Goal: Navigation & Orientation: Find specific page/section

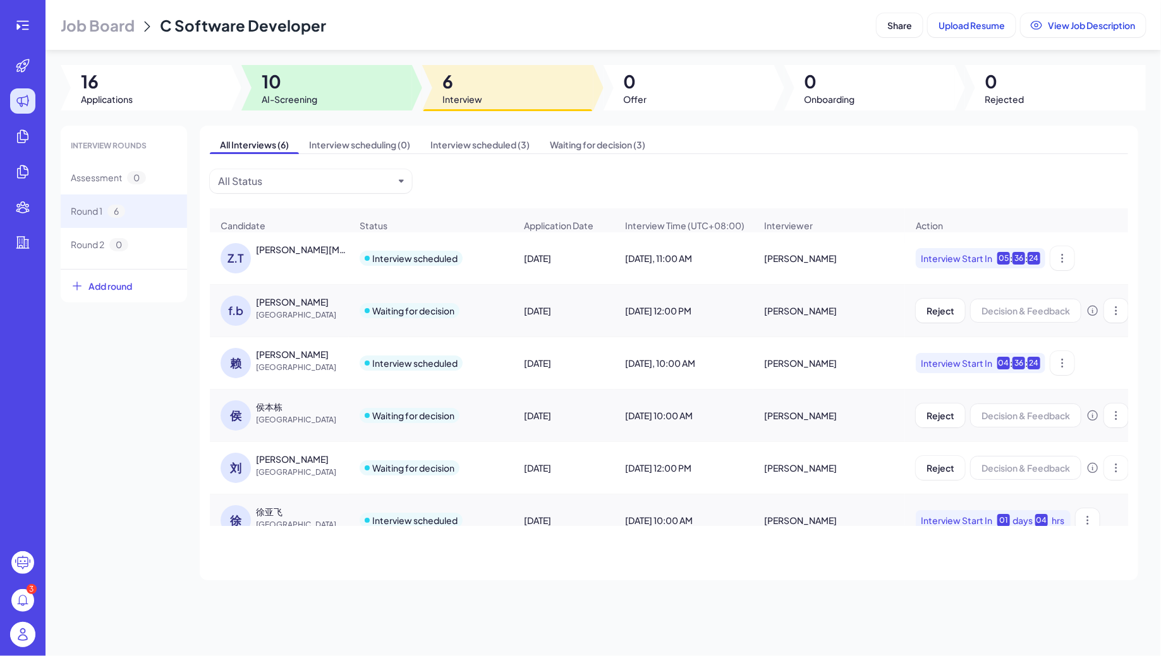
scroll to position [20, 0]
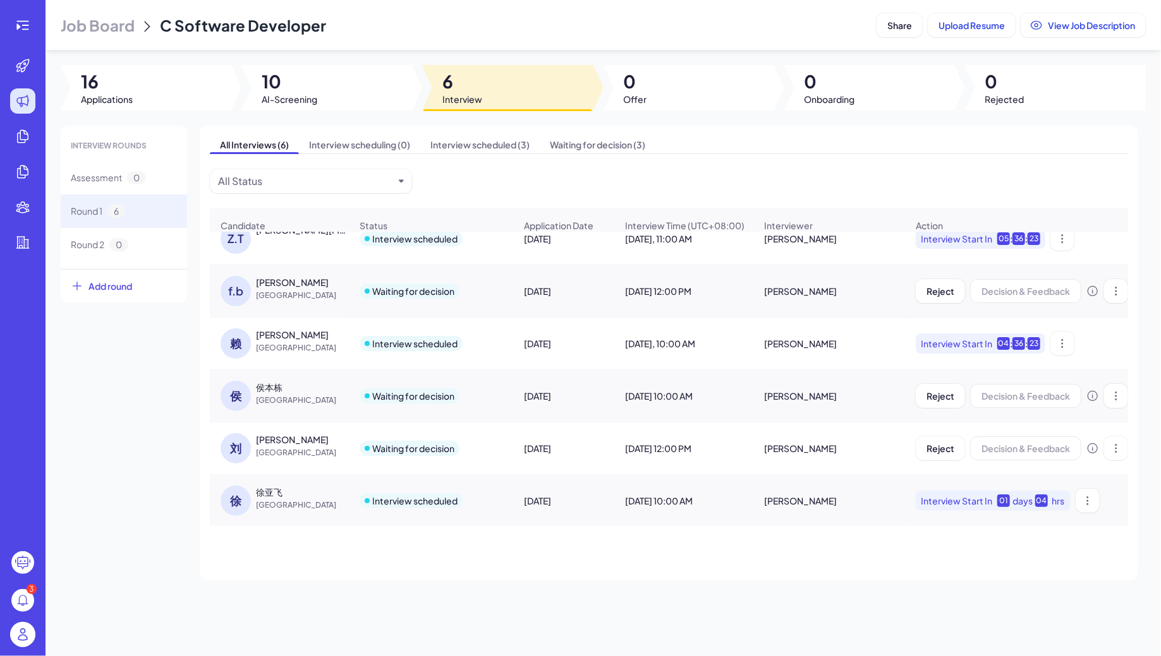
click at [37, 23] on div at bounding box center [23, 25] width 40 height 25
click at [24, 24] on icon at bounding box center [22, 25] width 15 height 15
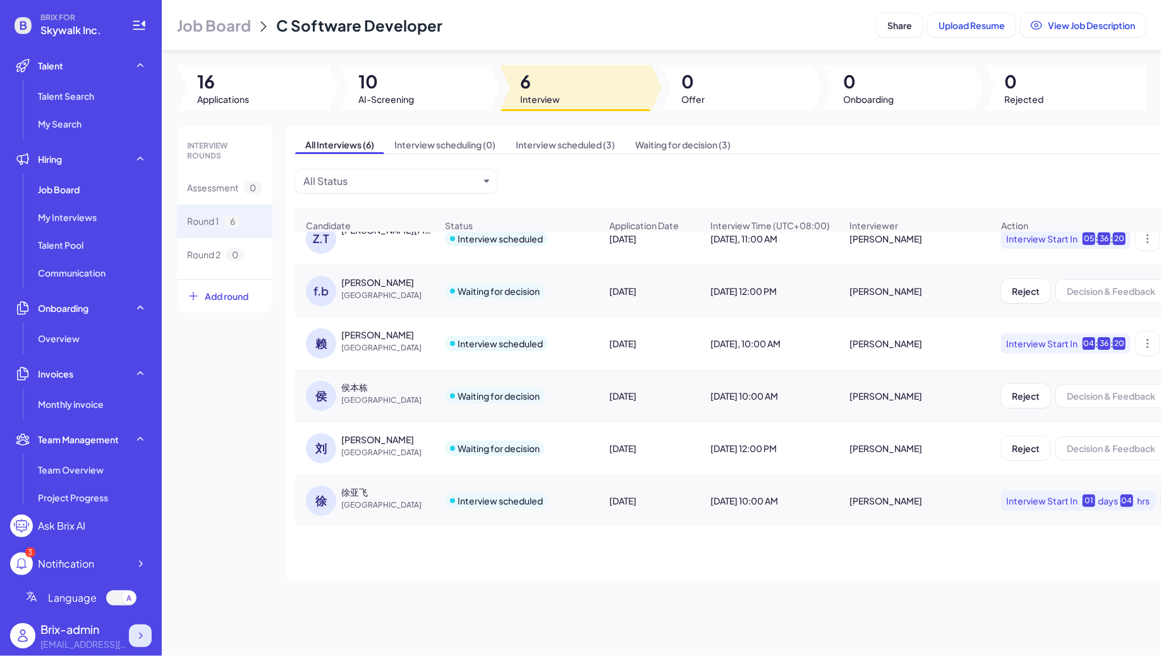
click at [149, 640] on div at bounding box center [140, 636] width 23 height 23
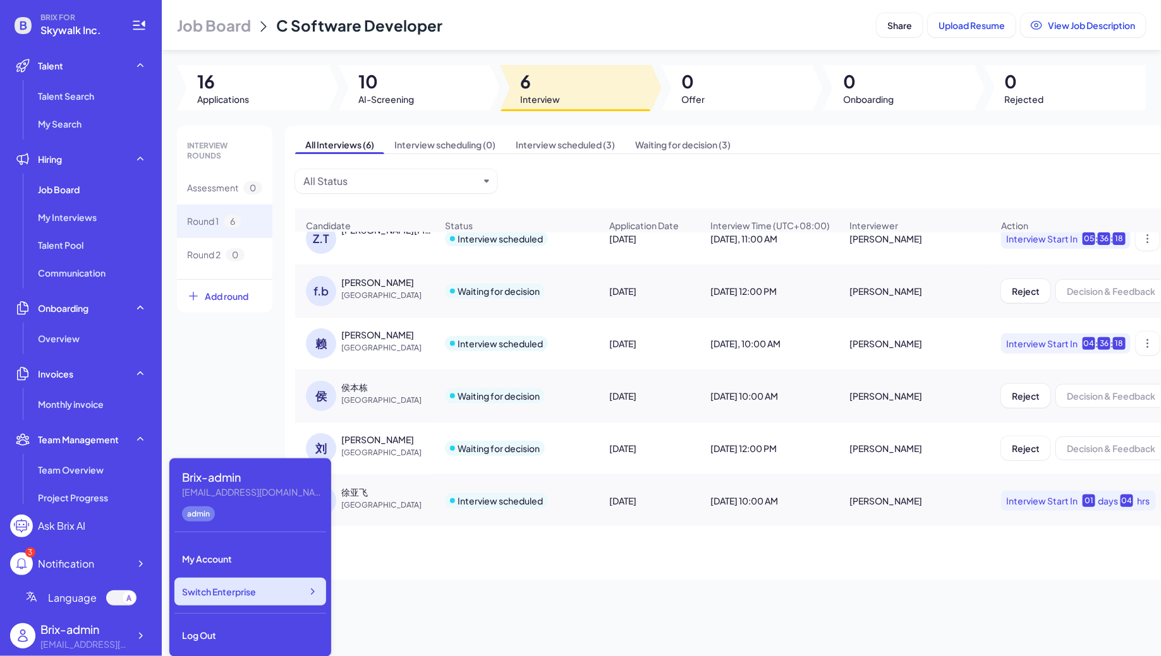
click at [251, 590] on span "Switch Enterprise" at bounding box center [219, 592] width 74 height 13
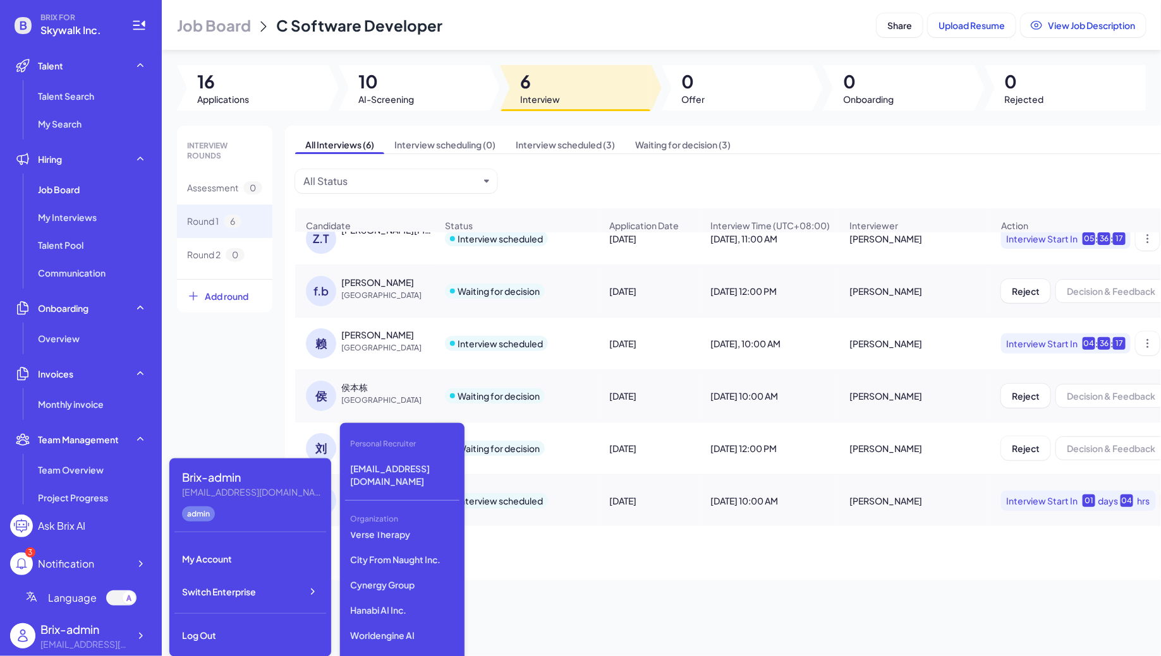
scroll to position [3560, 0]
click at [391, 574] on p "Eigen AI" at bounding box center [402, 585] width 114 height 23
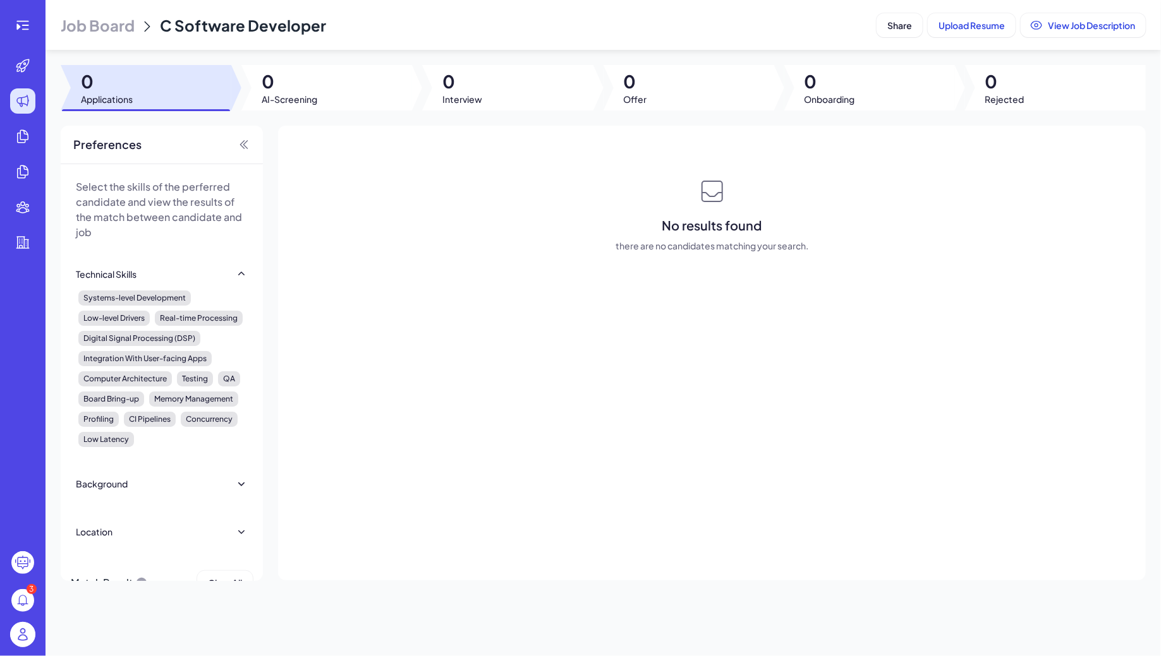
click at [84, 33] on span "Job Board" at bounding box center [98, 25] width 74 height 20
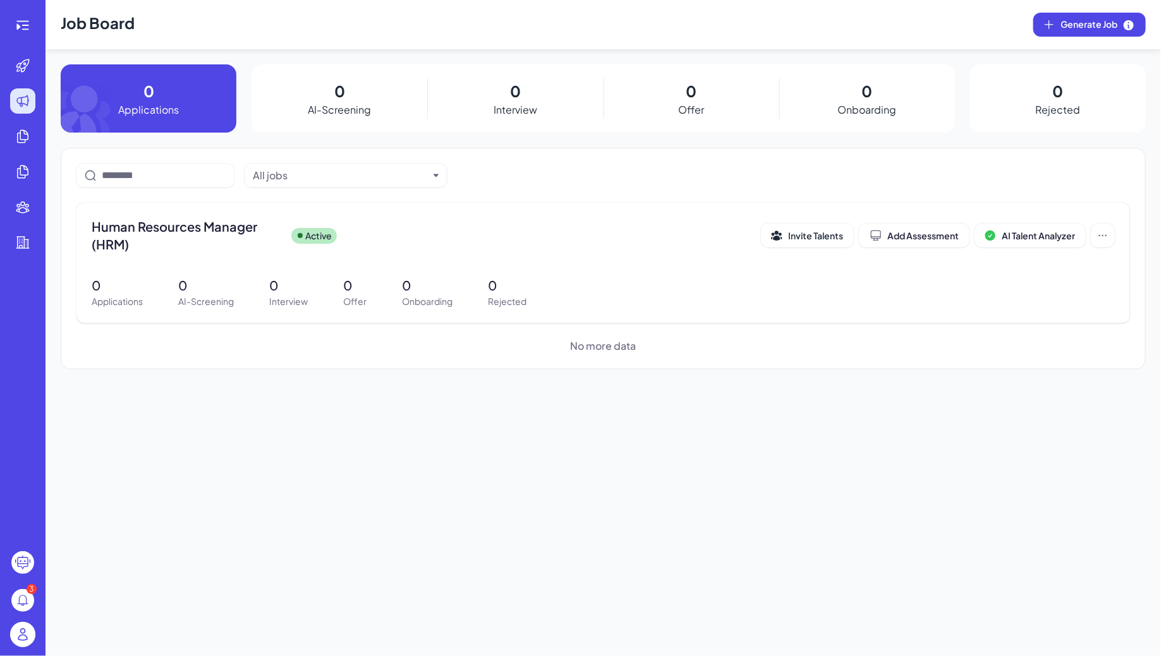
click at [27, 38] on div "3" at bounding box center [22, 328] width 45 height 656
click at [24, 33] on div at bounding box center [22, 25] width 25 height 25
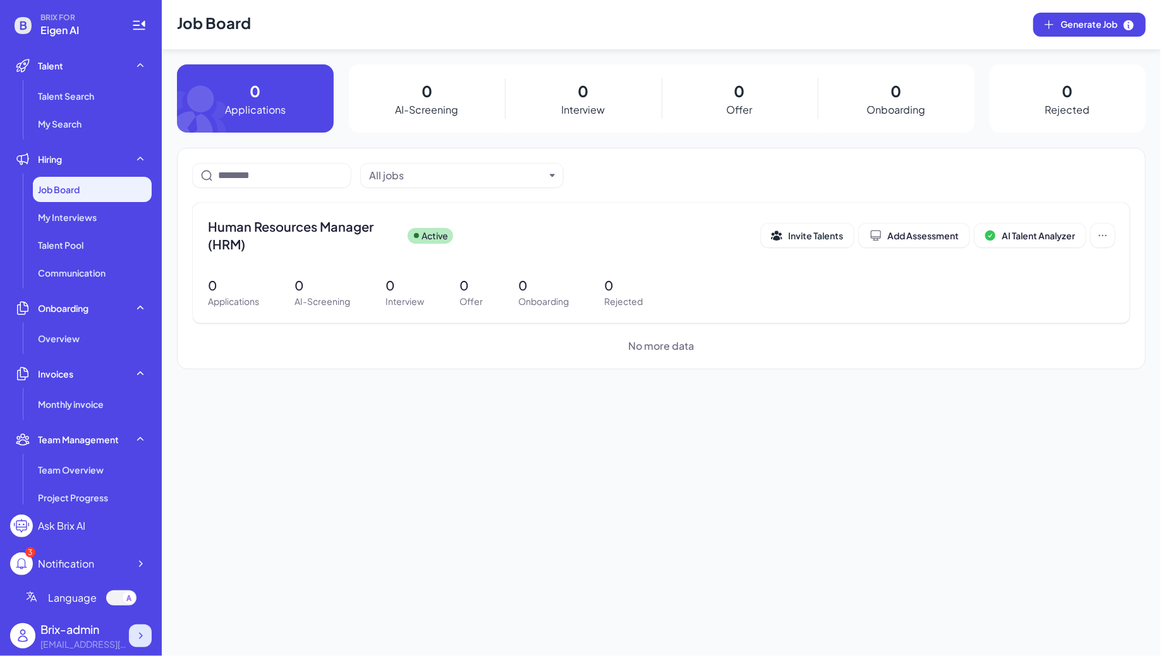
click at [140, 627] on div at bounding box center [140, 636] width 23 height 23
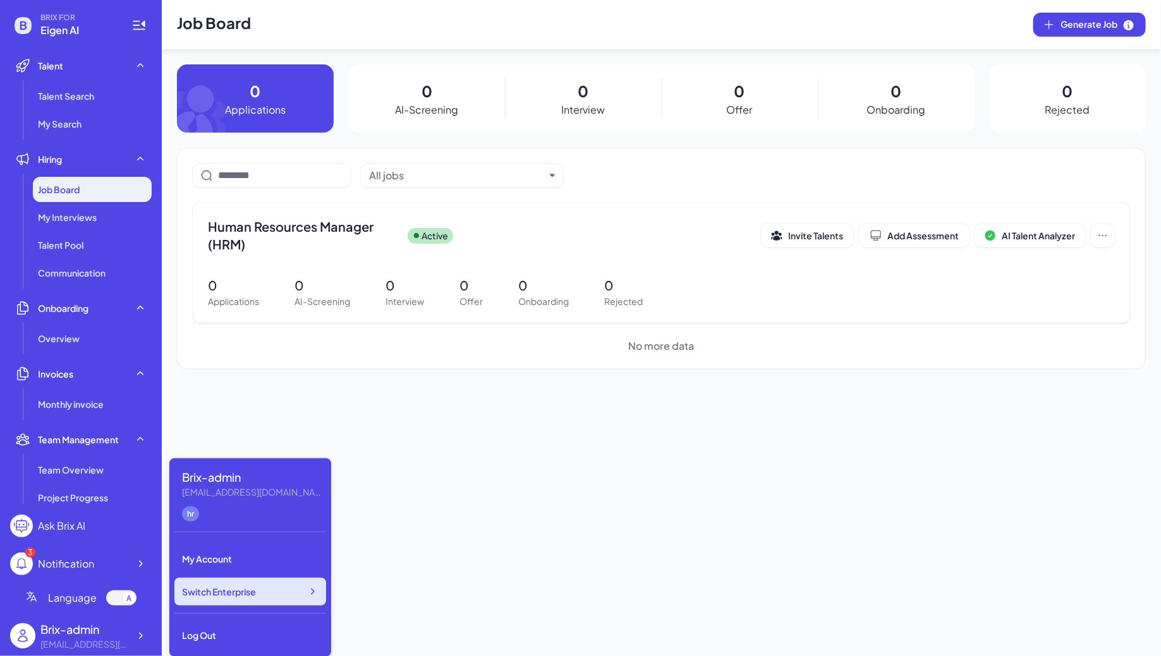
click at [260, 590] on div "Switch Enterprise" at bounding box center [250, 592] width 152 height 28
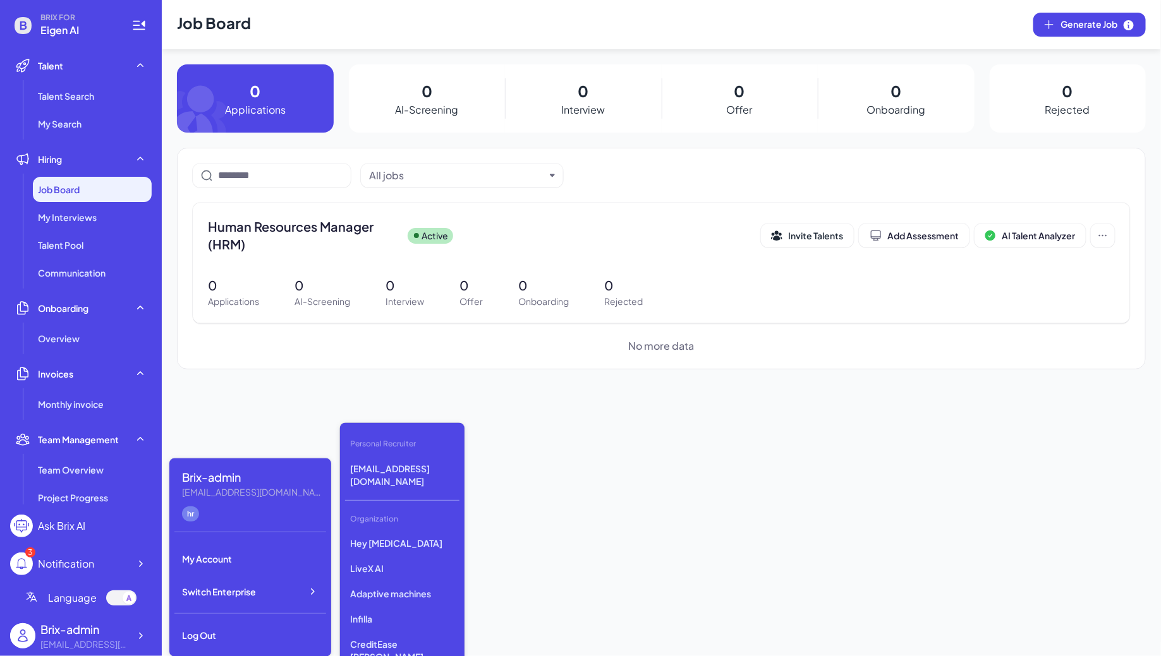
scroll to position [3560, 0]
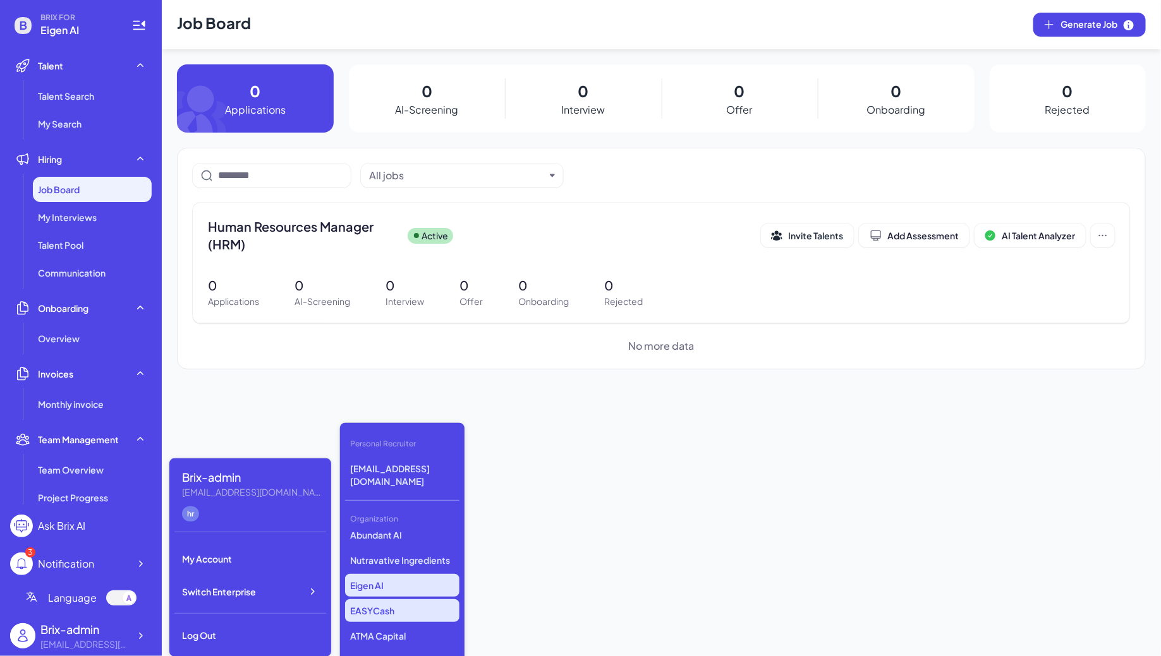
click at [385, 600] on p "EASYCash" at bounding box center [402, 611] width 114 height 23
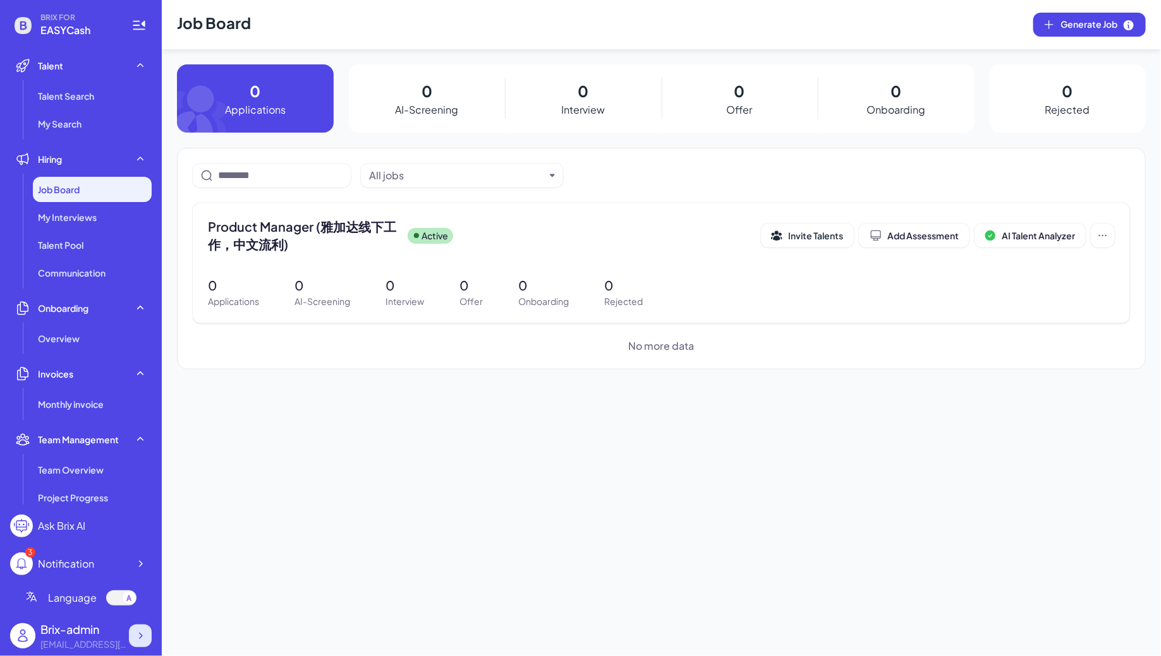
click at [140, 638] on icon at bounding box center [140, 636] width 13 height 13
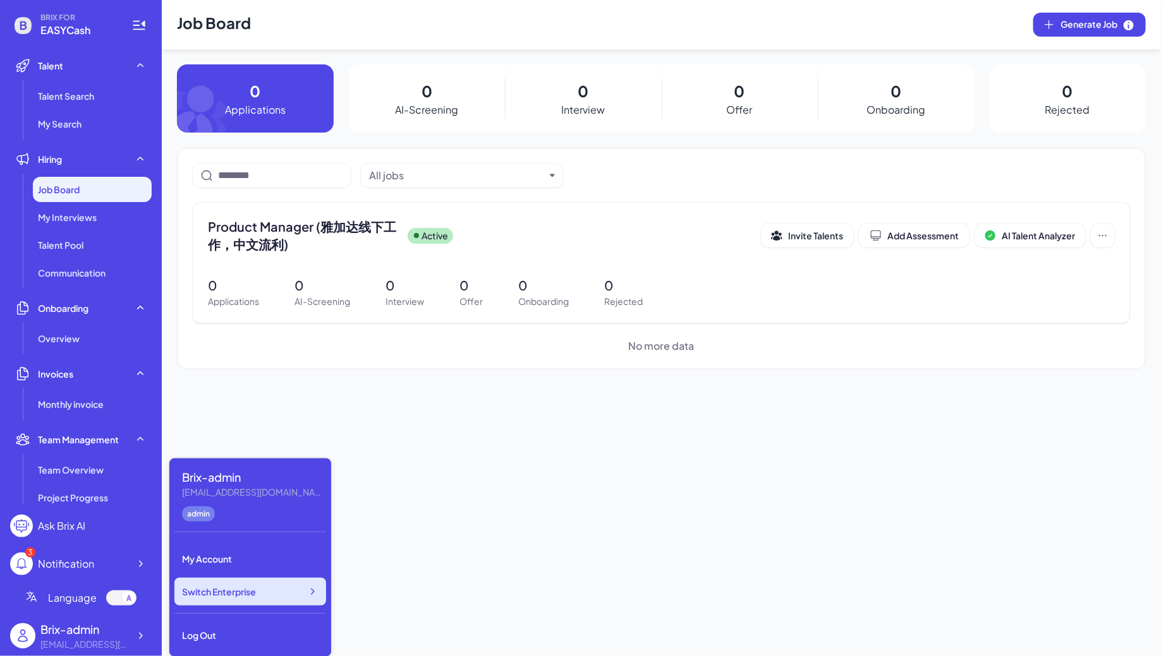
click at [254, 589] on span "Switch Enterprise" at bounding box center [219, 592] width 74 height 13
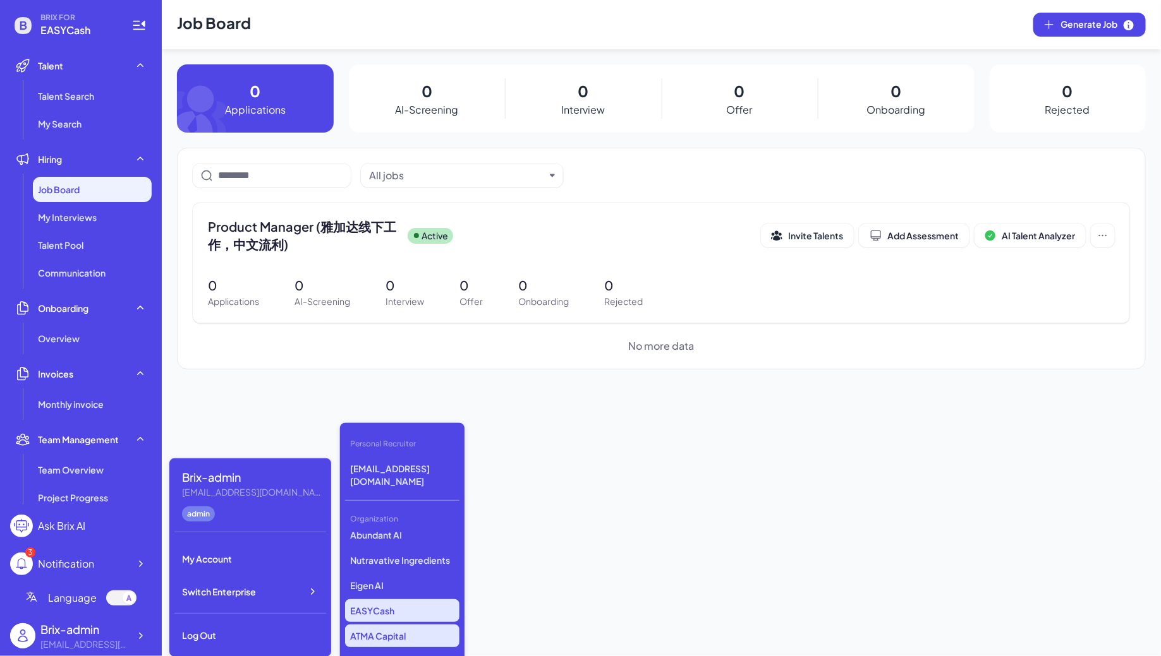
click at [398, 625] on p "ATMA Capital" at bounding box center [402, 636] width 114 height 23
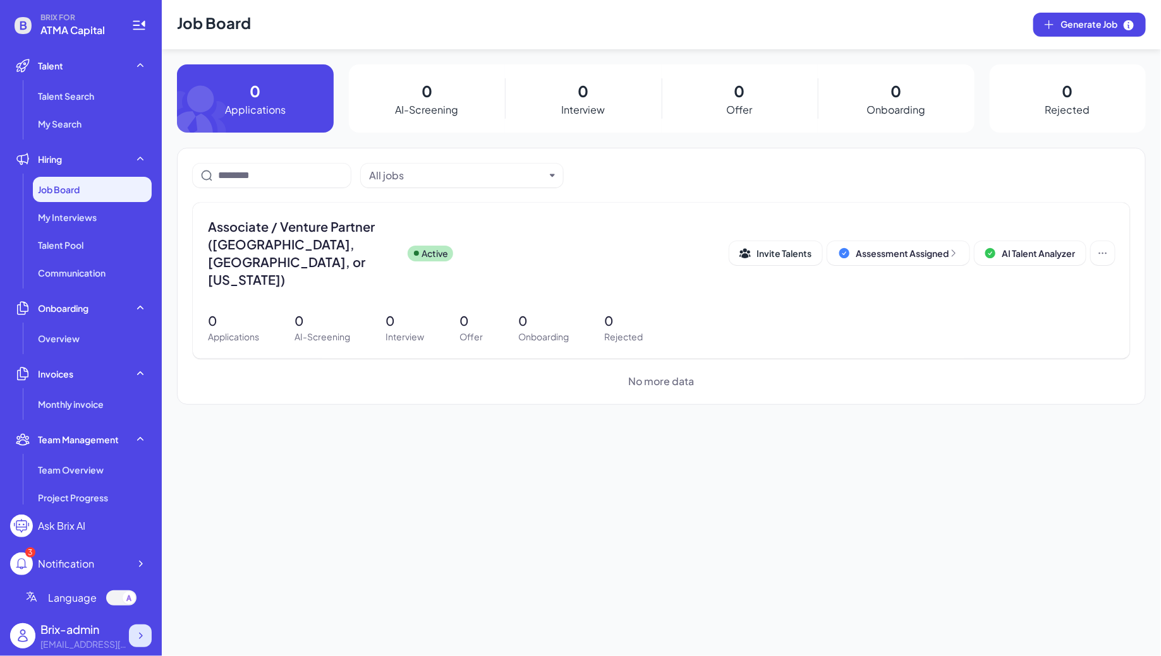
click at [135, 643] on div at bounding box center [140, 636] width 23 height 23
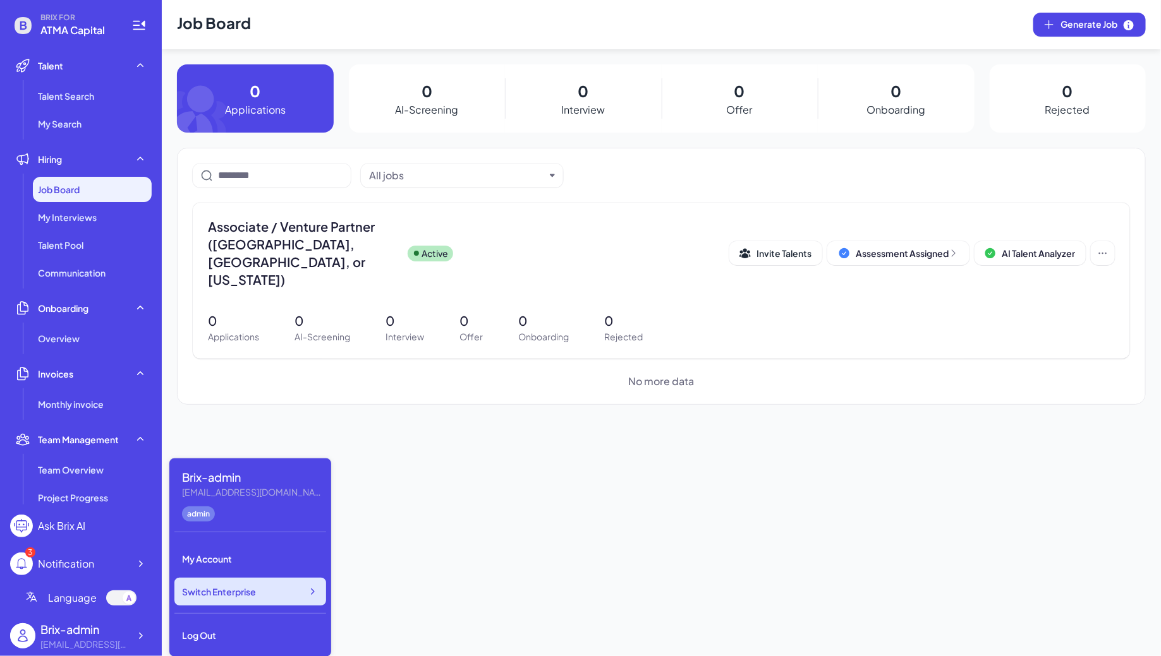
click at [265, 592] on div "Switch Enterprise" at bounding box center [250, 592] width 152 height 28
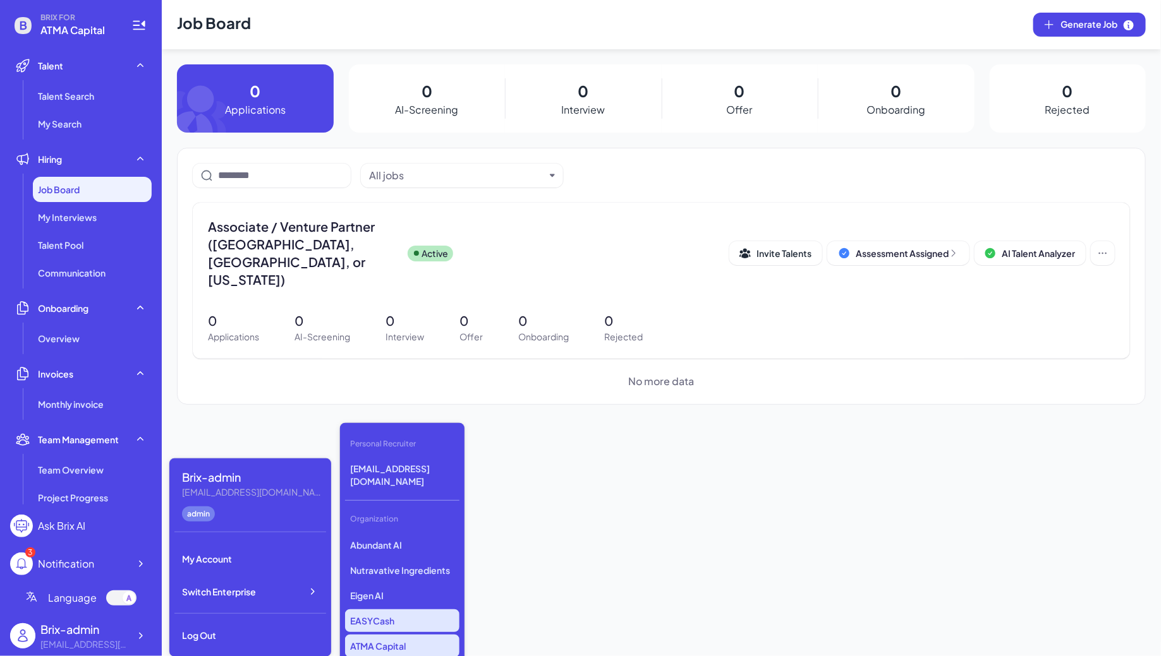
scroll to position [3560, 0]
click at [413, 625] on p "ATMA Capital" at bounding box center [402, 636] width 114 height 23
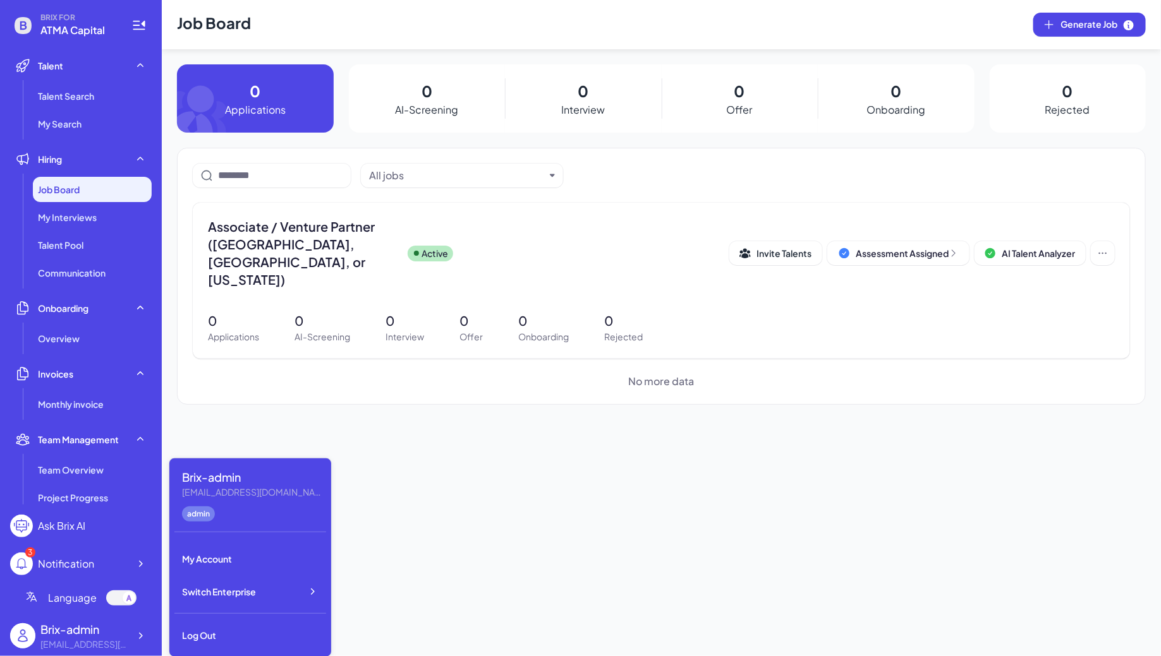
click at [215, 413] on div "Job Board Generate Job 0 Applications 0 AI-Screening 0 Interview 0 Offer 0 Onbo…" at bounding box center [661, 328] width 999 height 656
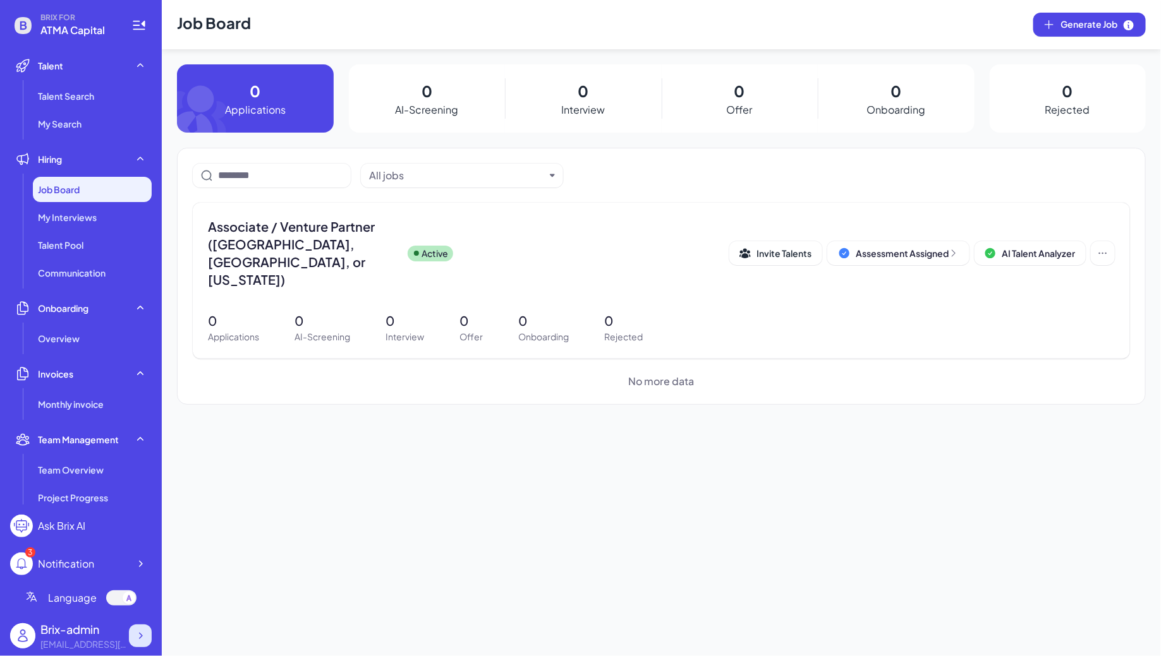
click at [134, 638] on icon at bounding box center [140, 636] width 13 height 13
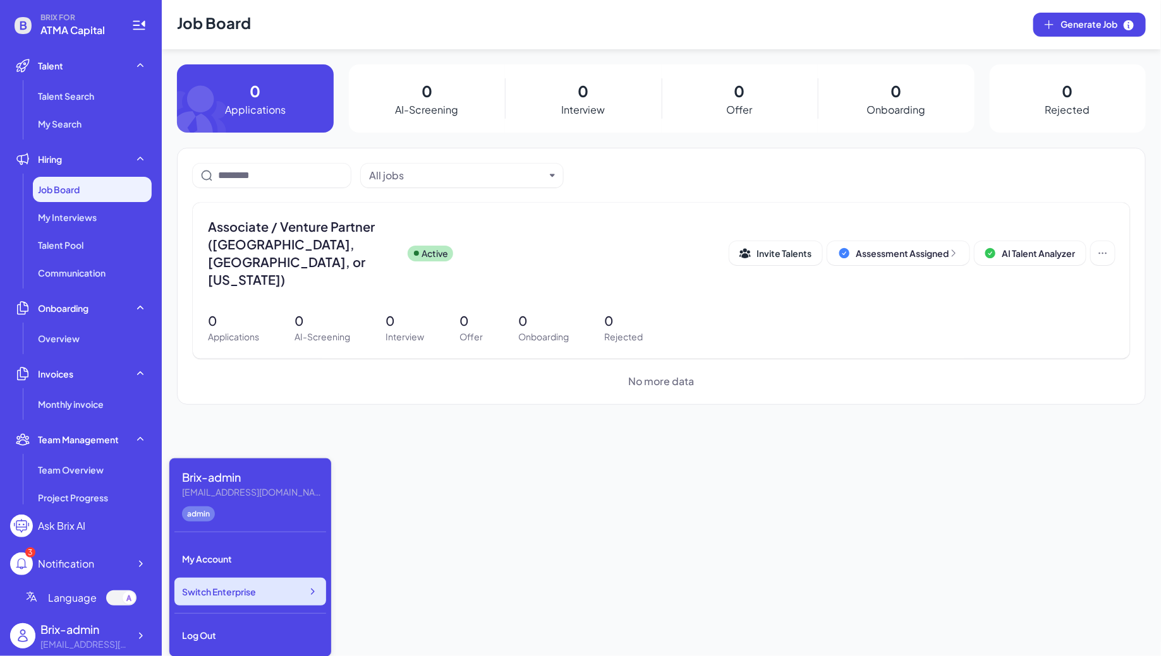
click at [248, 593] on span "Switch Enterprise" at bounding box center [219, 592] width 74 height 13
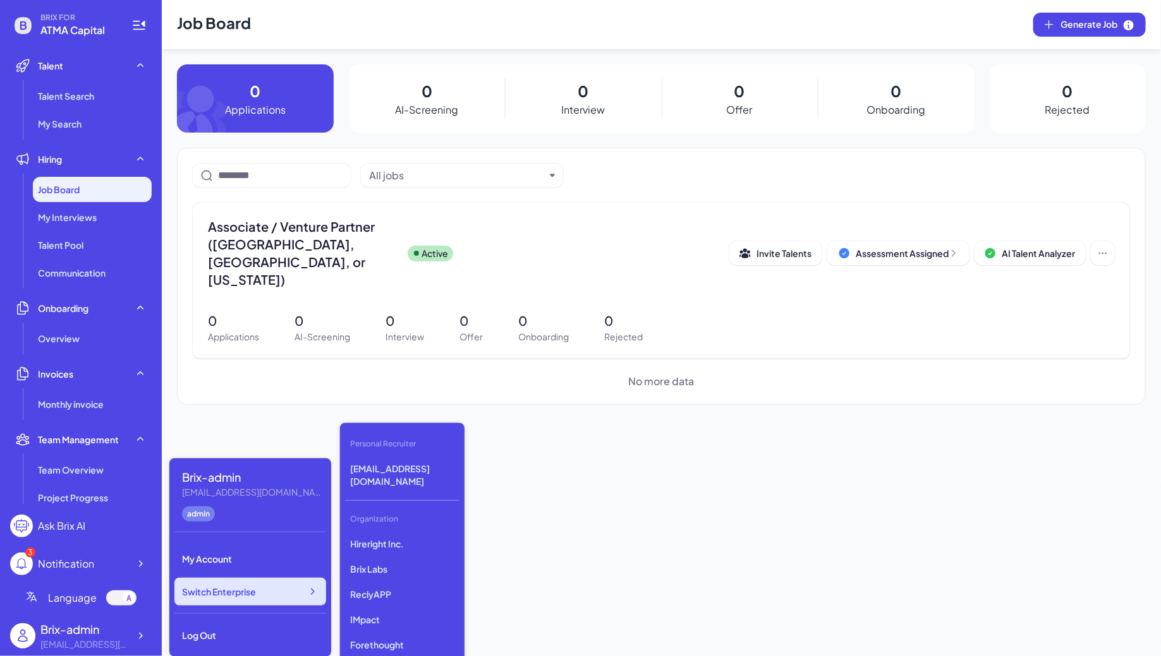
scroll to position [1009, 0]
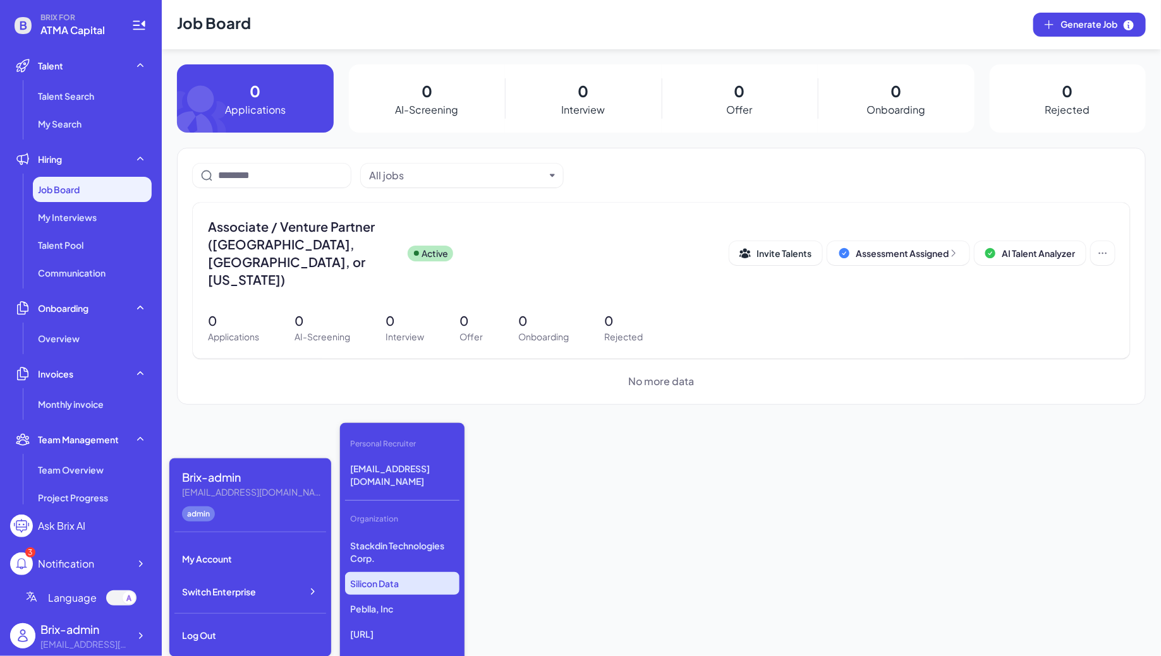
click at [382, 577] on p "Silicon Data" at bounding box center [402, 583] width 114 height 23
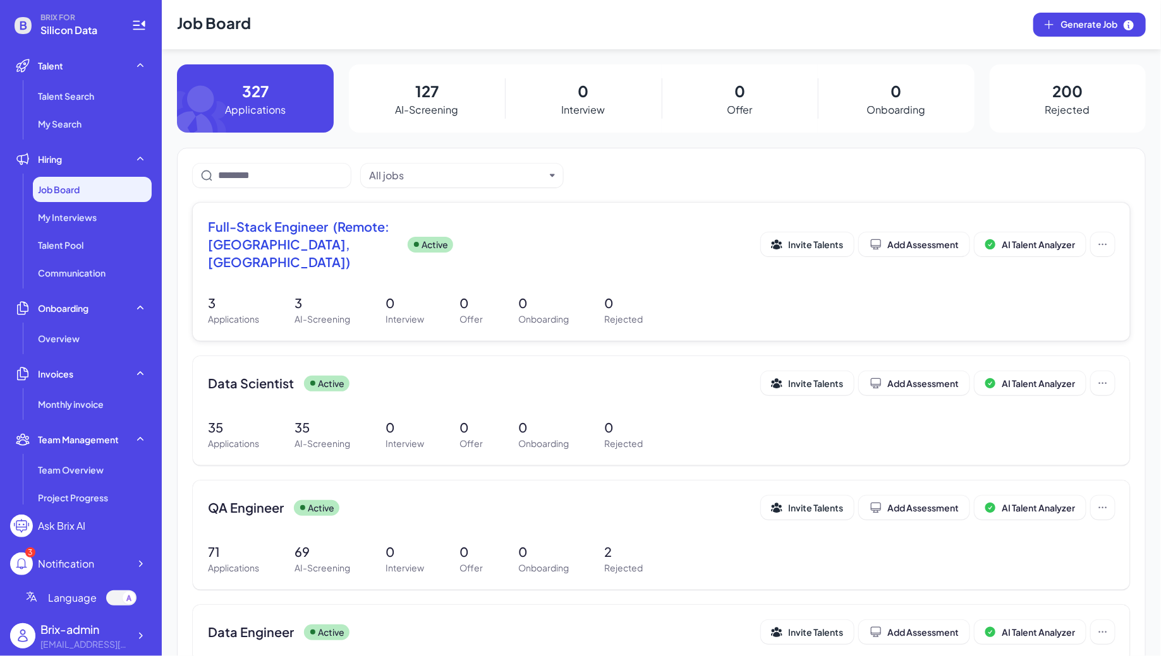
click at [341, 250] on span "Full-Stack Engineer (Remote: [GEOGRAPHIC_DATA], [GEOGRAPHIC_DATA])" at bounding box center [303, 244] width 190 height 53
